Goal: Transaction & Acquisition: Purchase product/service

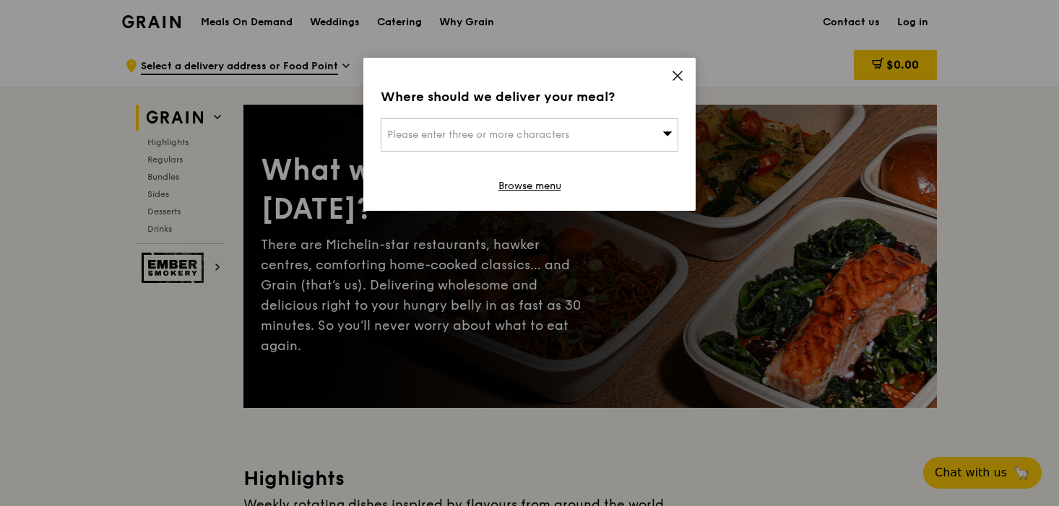
click at [682, 80] on icon at bounding box center [677, 75] width 13 height 13
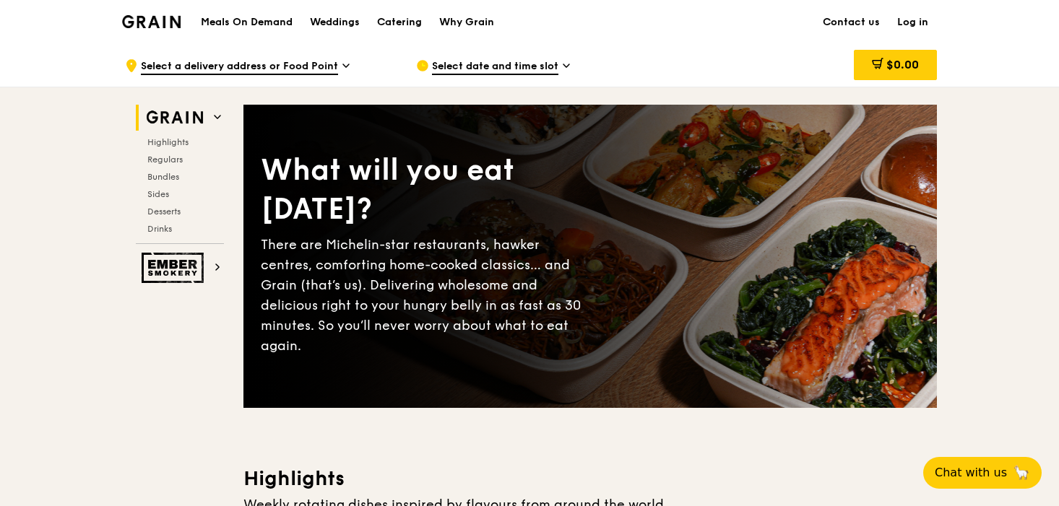
click at [251, 25] on h1 "Meals On Demand" at bounding box center [247, 22] width 92 height 14
click at [173, 156] on span "Regulars" at bounding box center [166, 160] width 38 height 10
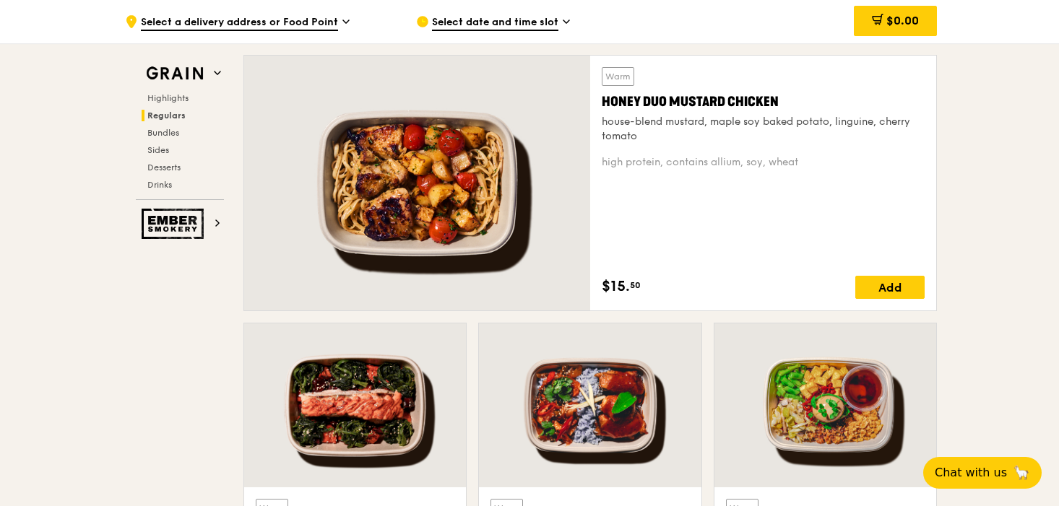
scroll to position [996, 0]
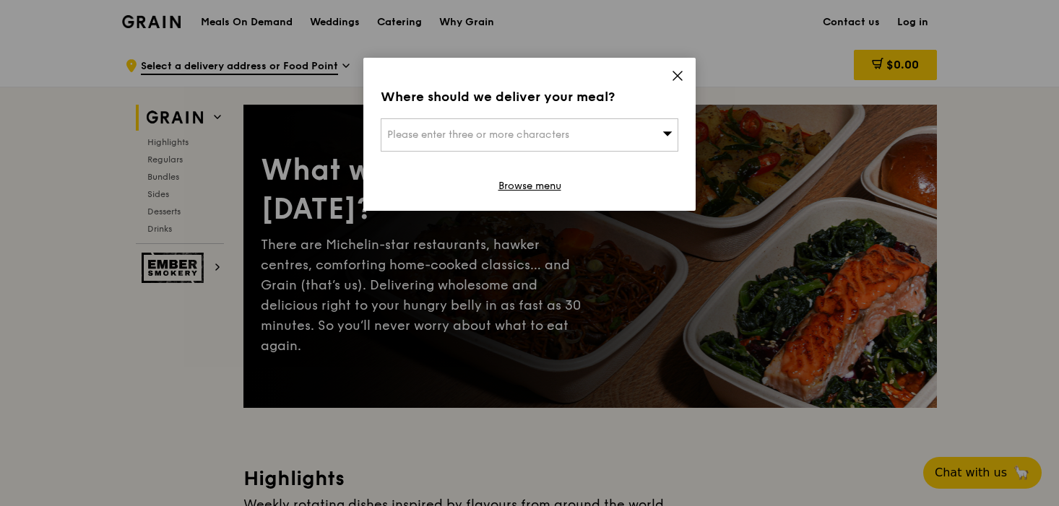
click at [677, 78] on icon at bounding box center [677, 75] width 13 height 13
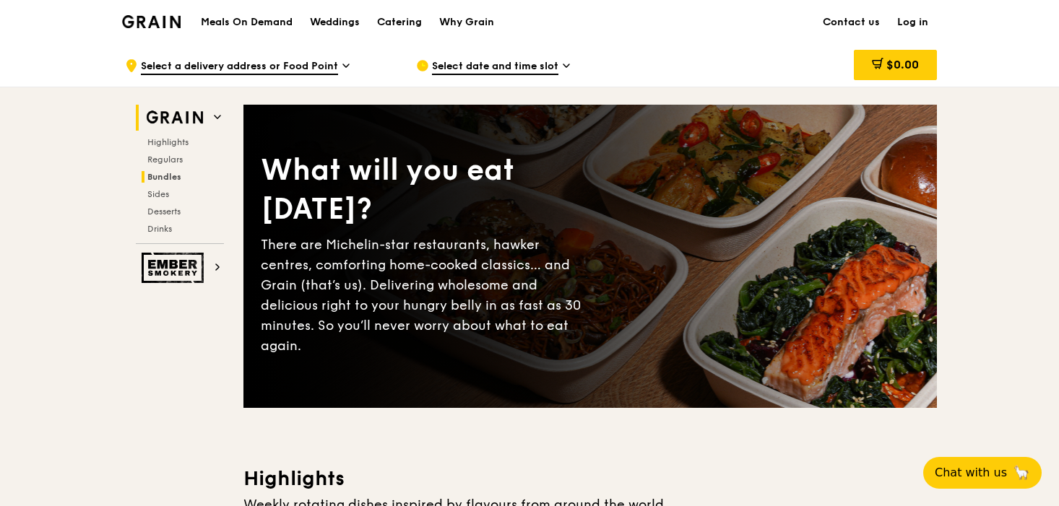
click at [161, 178] on span "Bundles" at bounding box center [164, 177] width 34 height 10
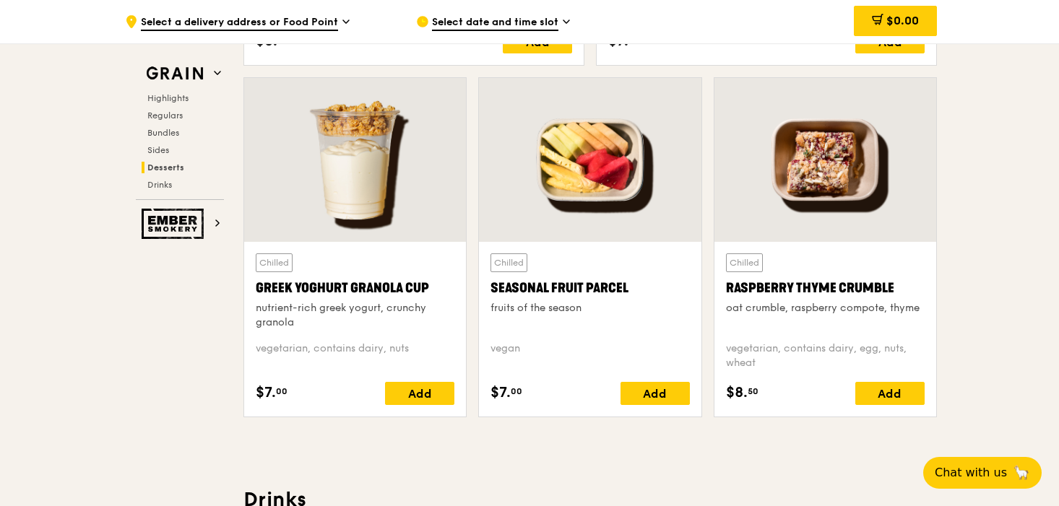
scroll to position [4555, 0]
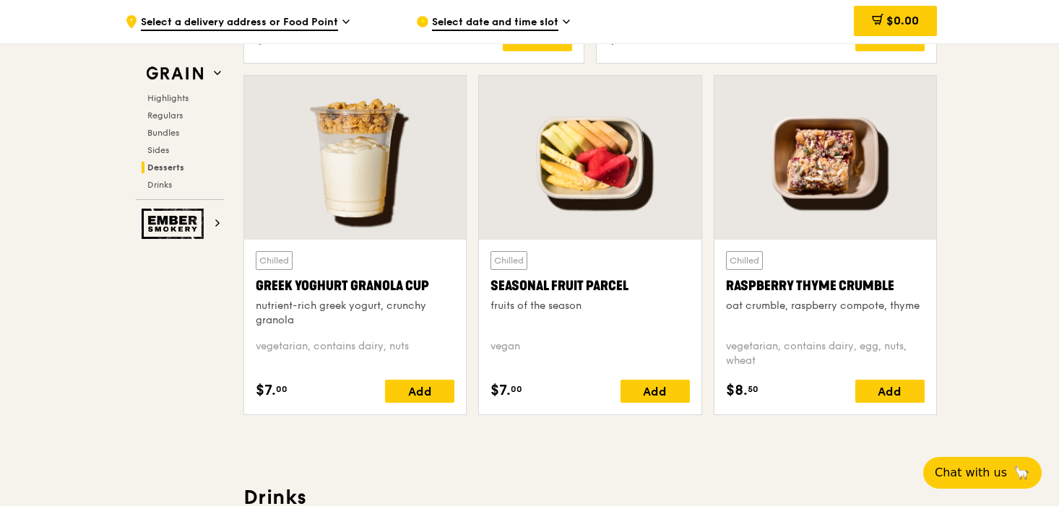
click at [583, 187] on div at bounding box center [590, 158] width 222 height 164
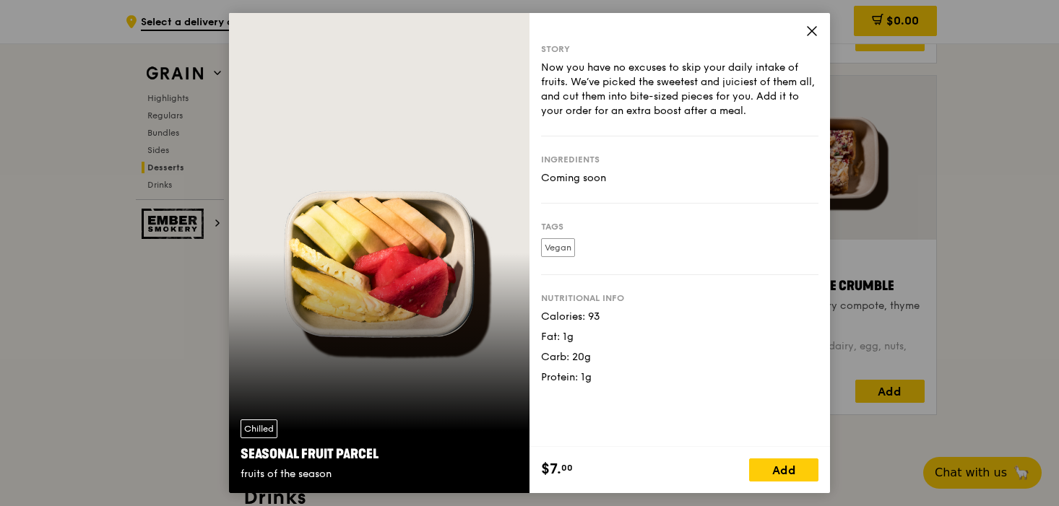
click at [813, 29] on icon at bounding box center [811, 31] width 9 height 9
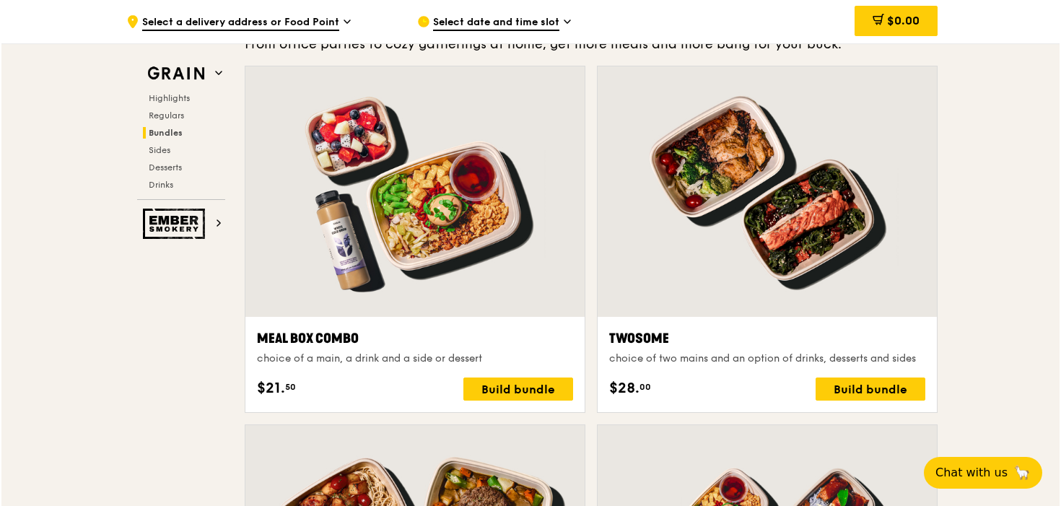
scroll to position [2105, 0]
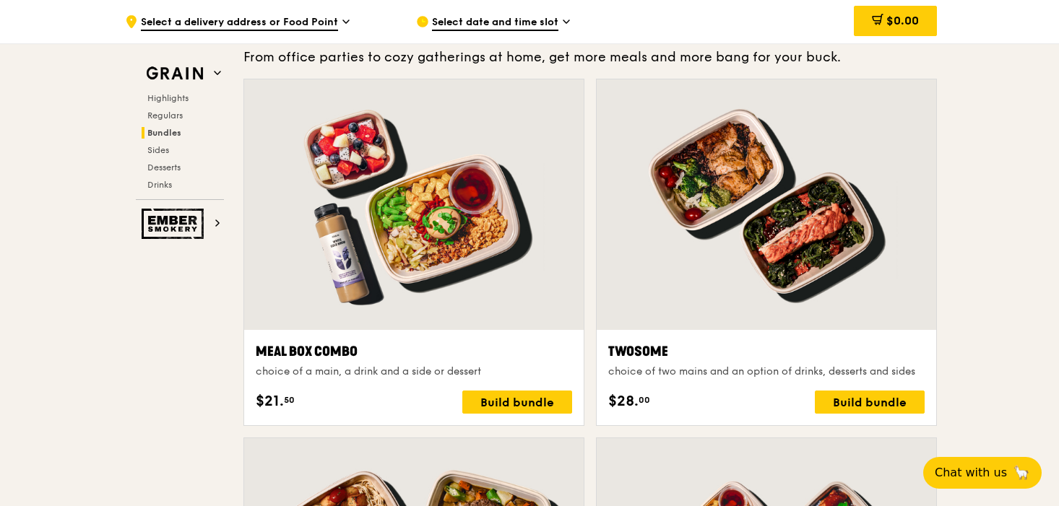
click at [747, 160] on div at bounding box center [765, 204] width 339 height 251
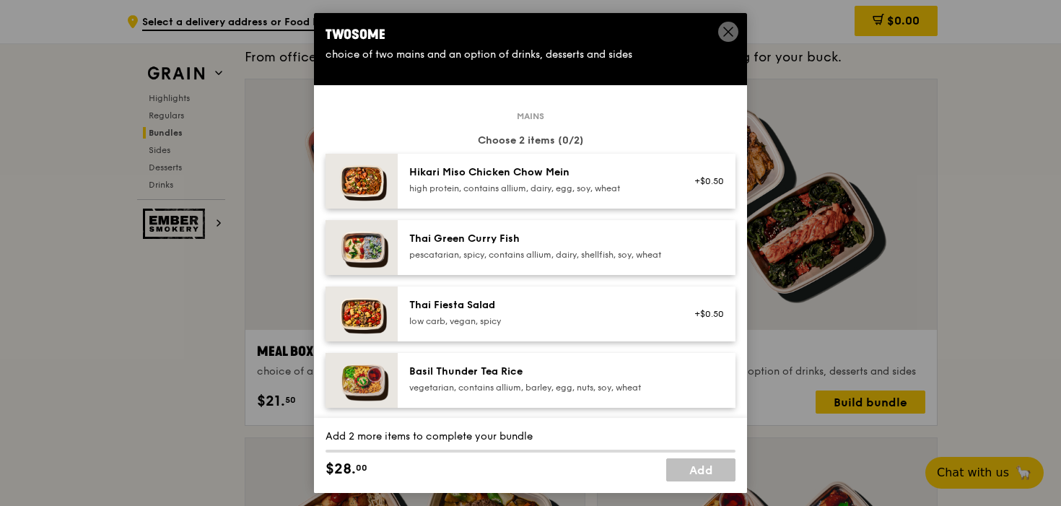
click at [720, 33] on span at bounding box center [728, 32] width 20 height 20
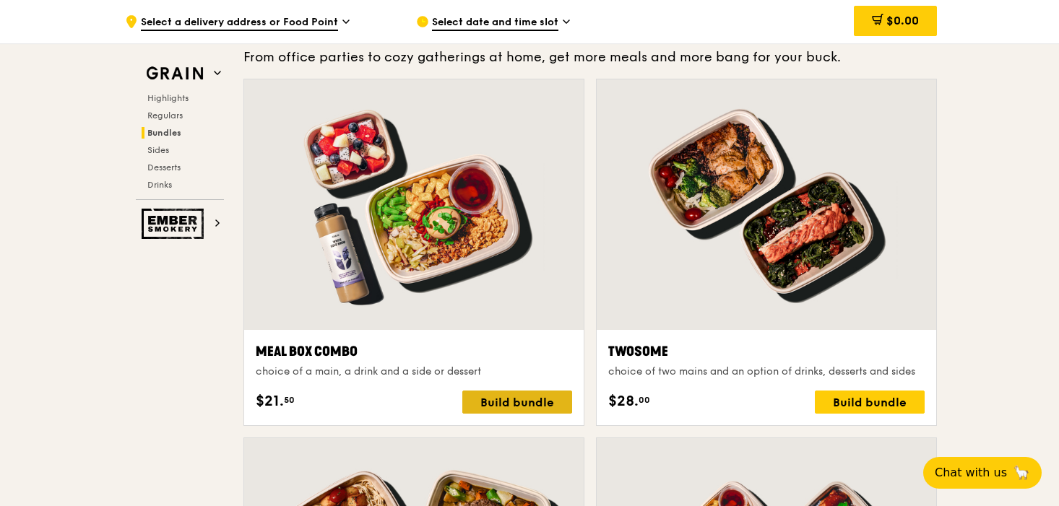
click at [495, 395] on div "Build bundle" at bounding box center [517, 402] width 110 height 23
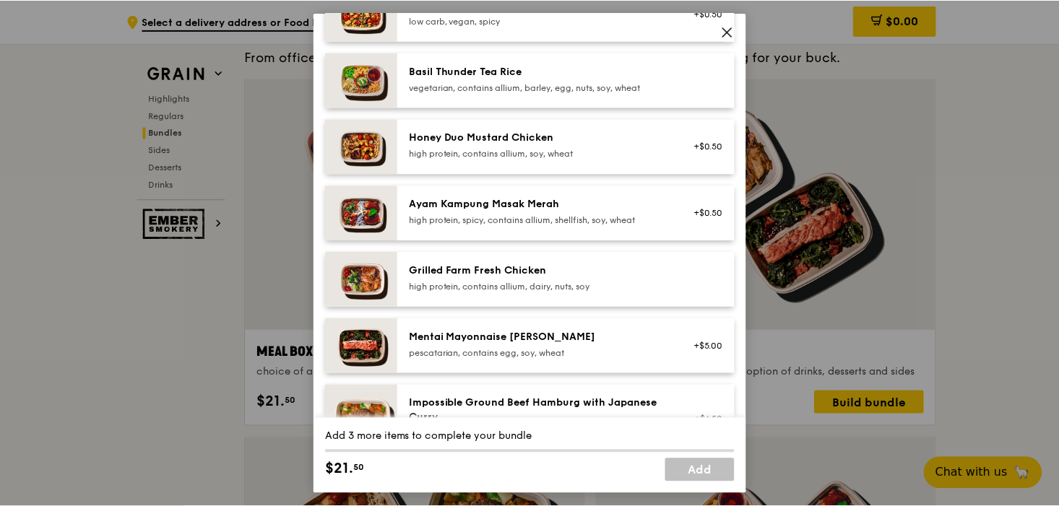
scroll to position [303, 0]
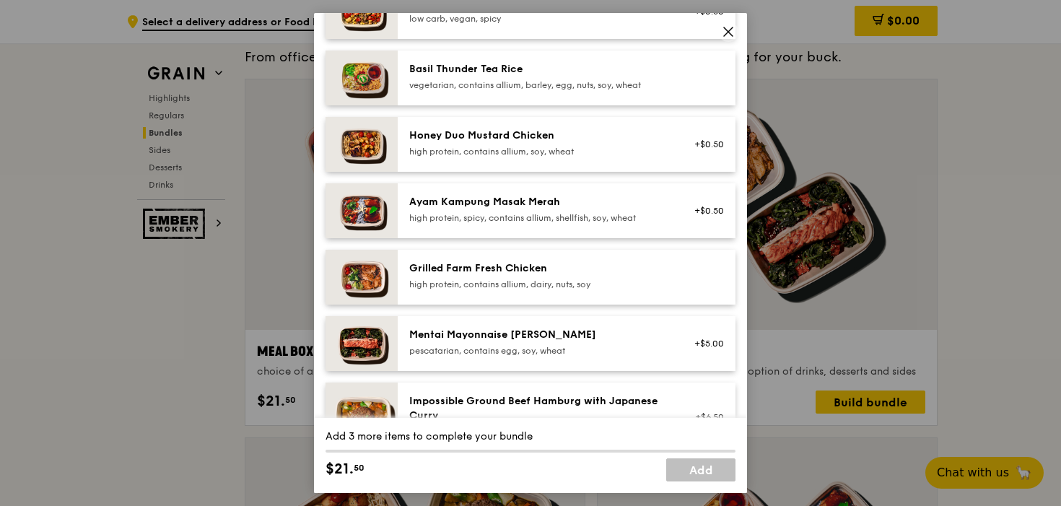
click at [577, 290] on div "high protein, contains allium, dairy, nuts, soy" at bounding box center [538, 285] width 259 height 12
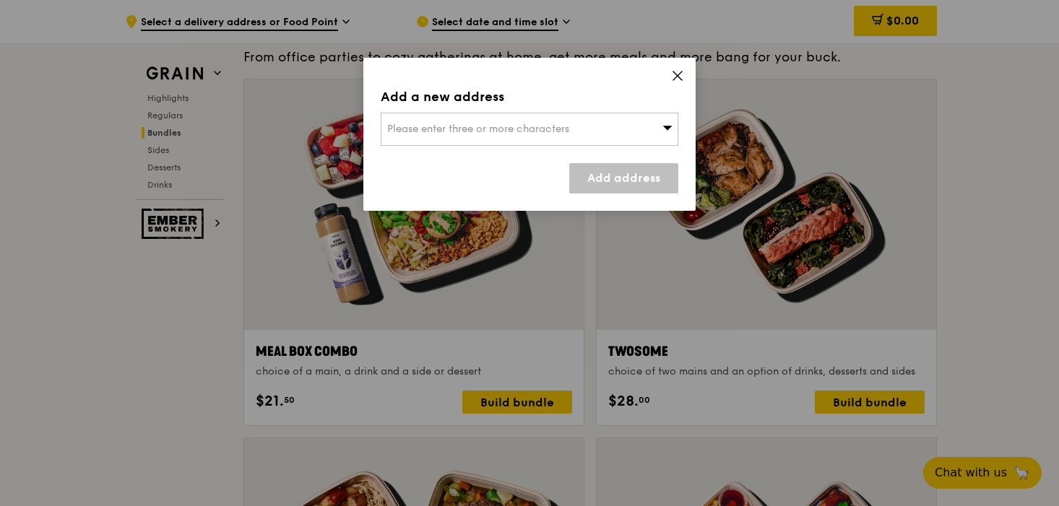
click at [681, 74] on icon at bounding box center [677, 75] width 13 height 13
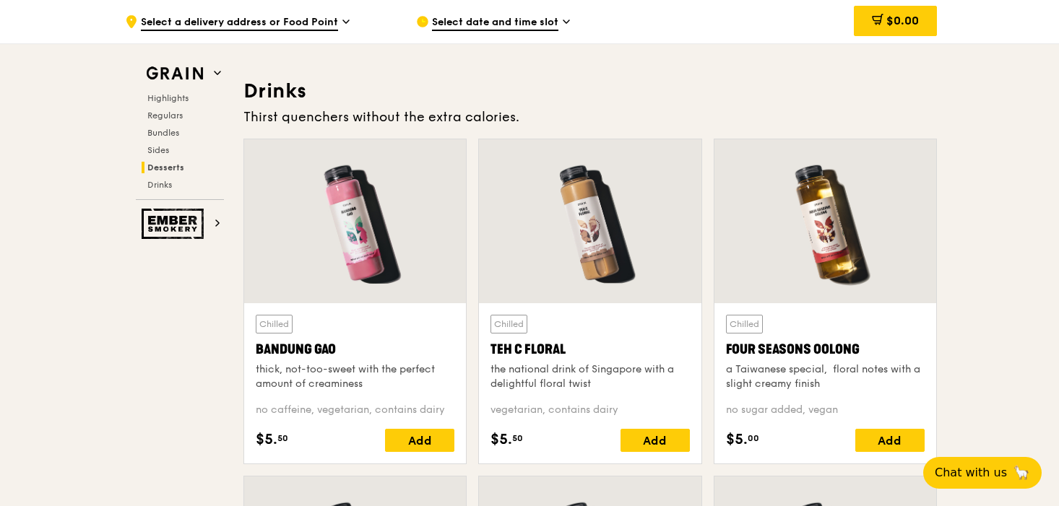
scroll to position [4962, 0]
